Goal: Find specific page/section: Find specific page/section

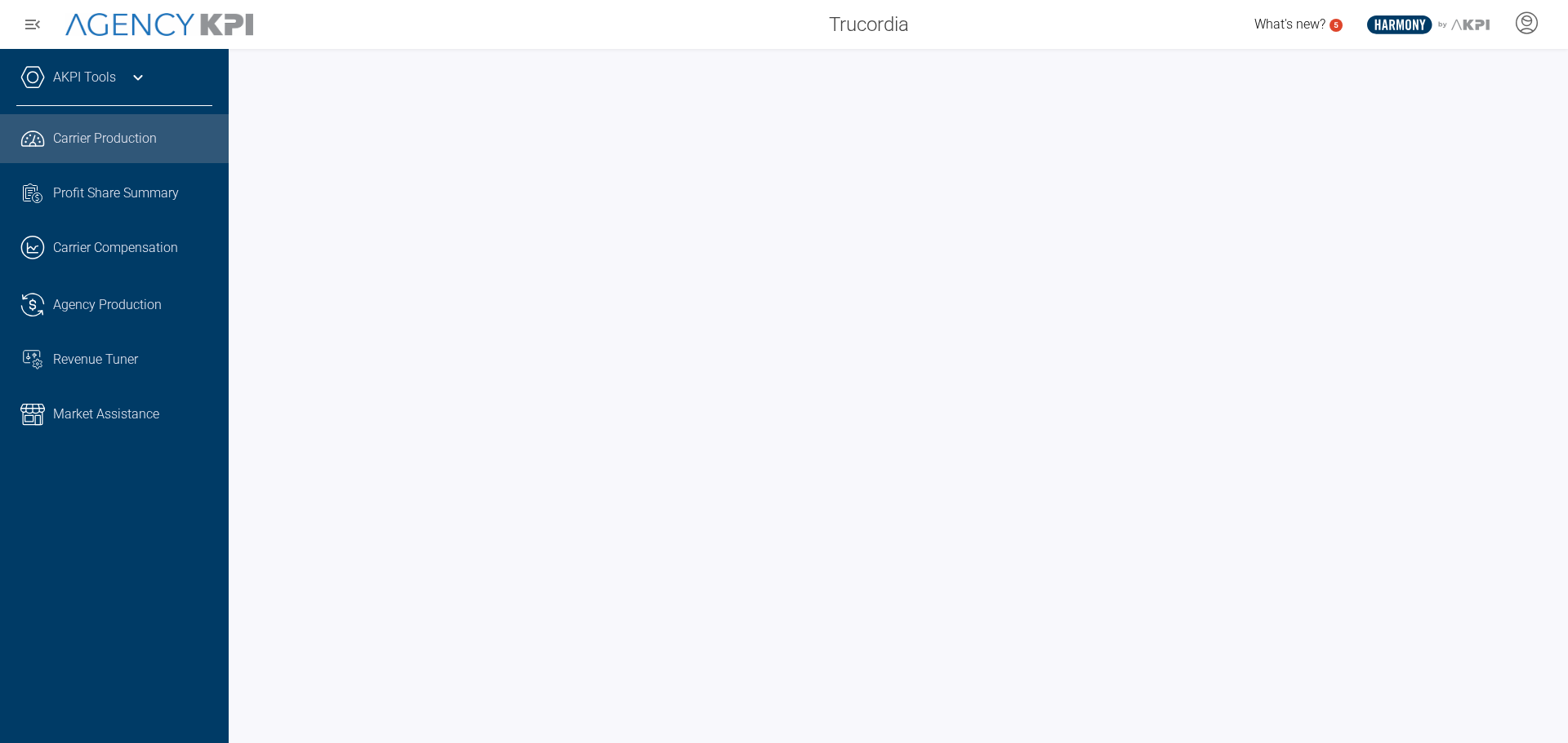
click at [140, 71] on icon at bounding box center [137, 77] width 19 height 19
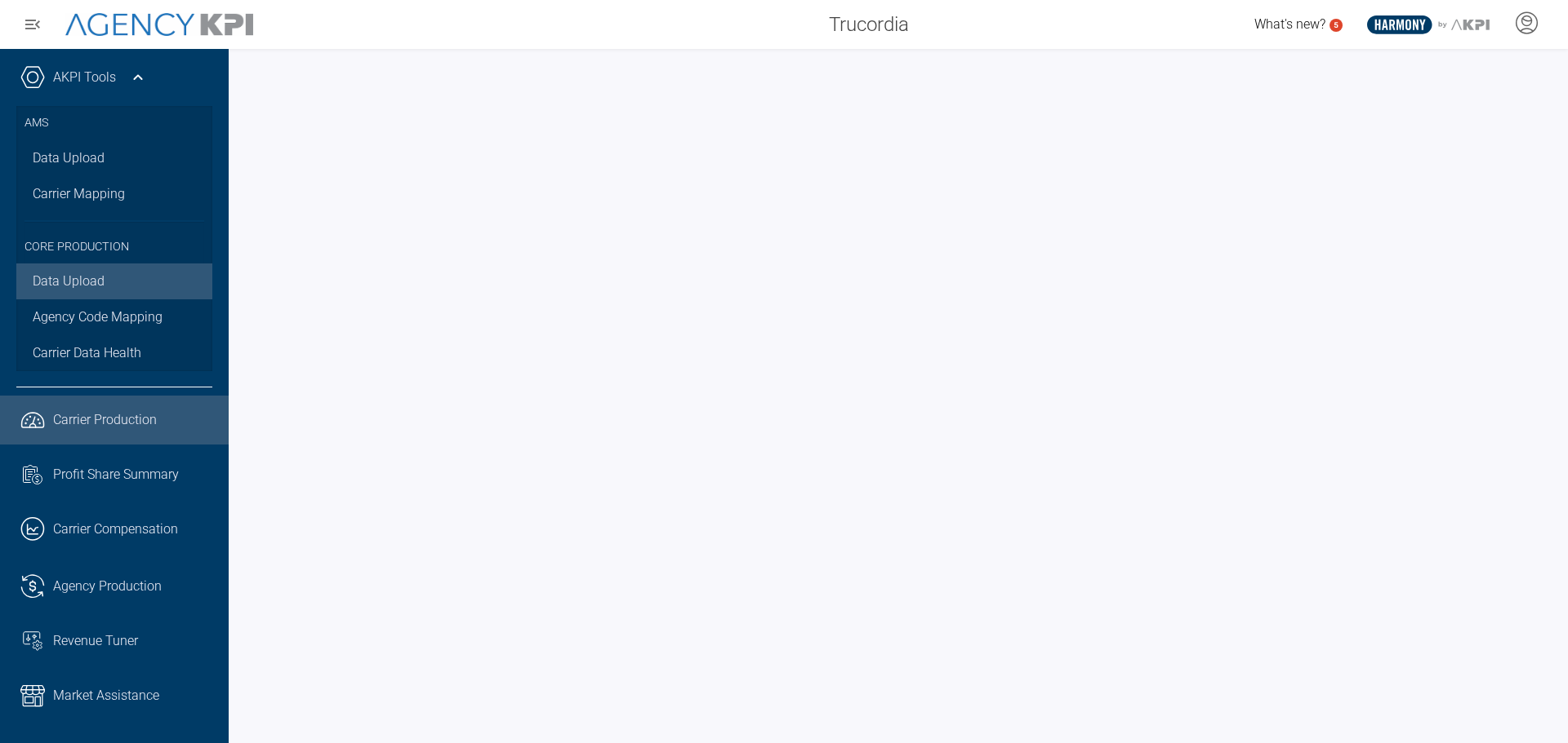
click at [69, 289] on link "Data Upload" at bounding box center [115, 281] width 196 height 36
click at [240, 353] on div at bounding box center [897, 396] width 1339 height 695
click at [120, 315] on link "Agency Code Mapping" at bounding box center [115, 317] width 196 height 36
